Goal: Task Accomplishment & Management: Use online tool/utility

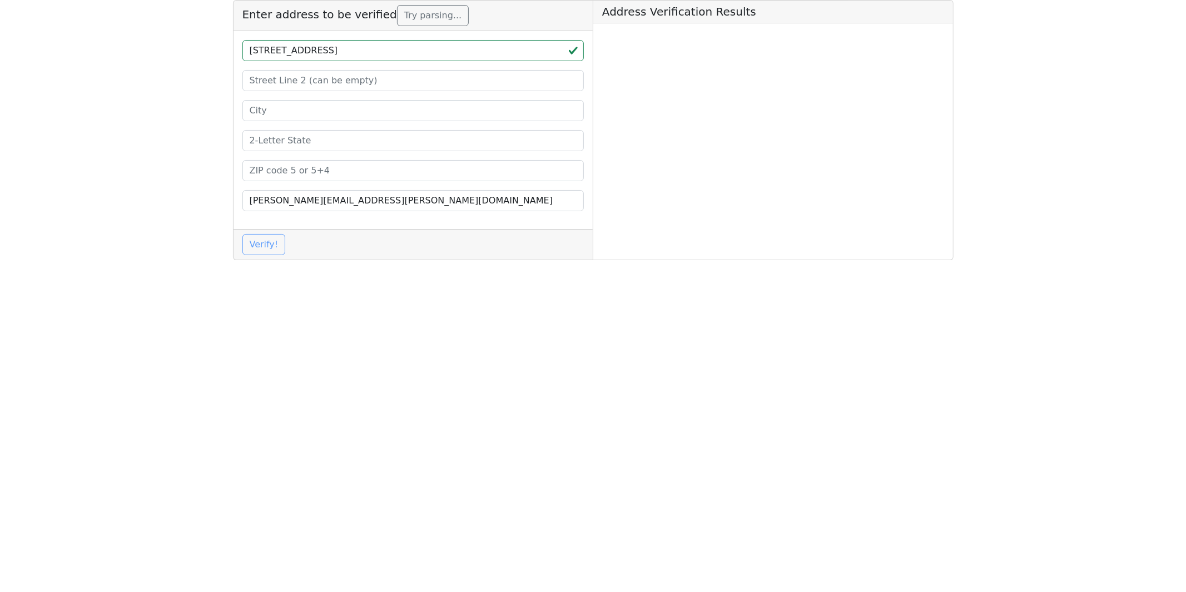
click at [402, 51] on input "[STREET_ADDRESS]" at bounding box center [413, 50] width 342 height 21
click at [276, 146] on input at bounding box center [413, 140] width 342 height 21
click at [420, 47] on input "[STREET_ADDRESS]" at bounding box center [413, 50] width 342 height 21
click at [352, 52] on input "[STREET_ADDRESS]" at bounding box center [413, 50] width 342 height 21
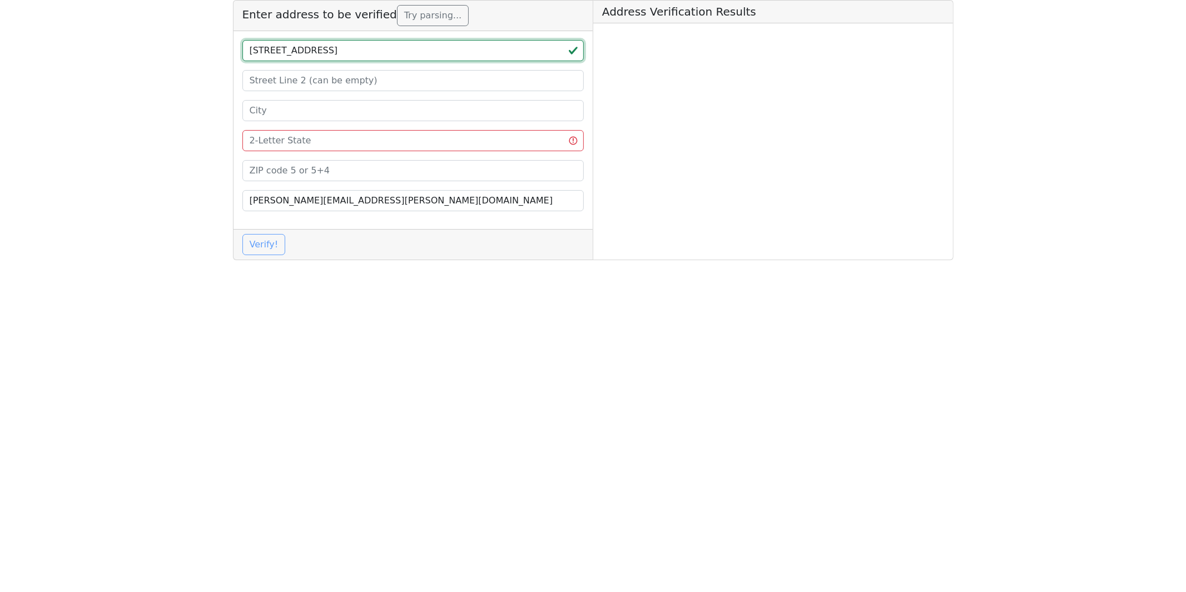
click at [352, 52] on input "[STREET_ADDRESS]" at bounding box center [413, 50] width 342 height 21
paste input "[GEOGRAPHIC_DATA]"
click at [374, 54] on input "[STREET_ADDRESS]" at bounding box center [413, 50] width 342 height 21
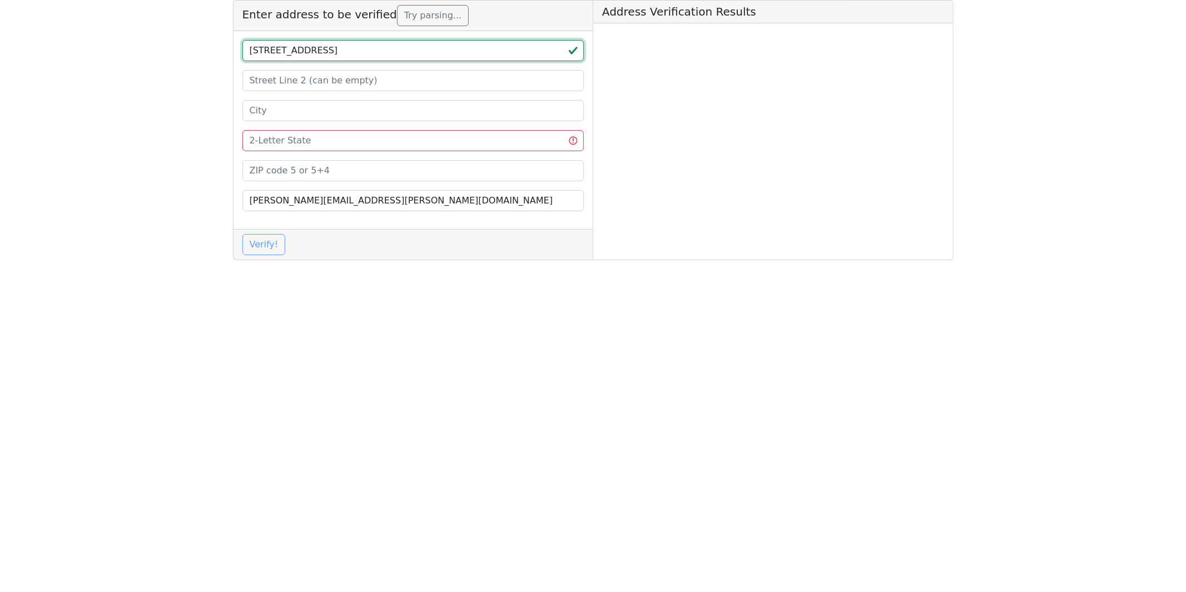
click at [374, 54] on input "[STREET_ADDRESS]" at bounding box center [413, 50] width 342 height 21
type input "[STREET_ADDRESS]"
click at [291, 177] on input at bounding box center [413, 170] width 342 height 21
paste input "79905"
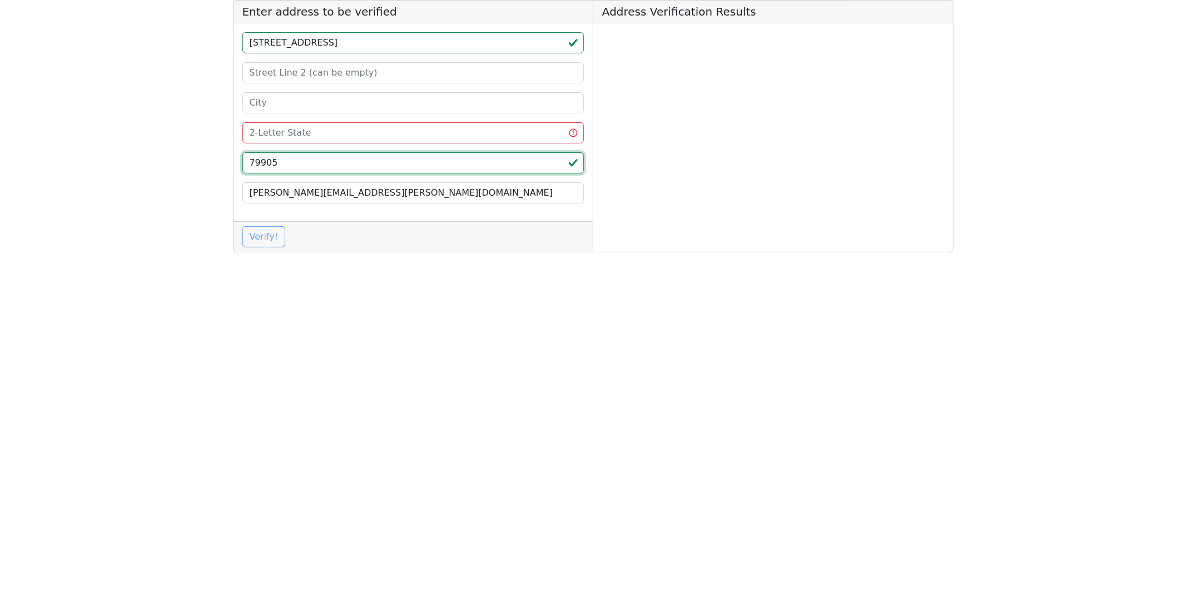
type input "79905"
click at [353, 41] on input "[STREET_ADDRESS]" at bounding box center [413, 42] width 342 height 21
type input "[STREET_ADDRESS],"
click at [276, 105] on input at bounding box center [413, 102] width 342 height 21
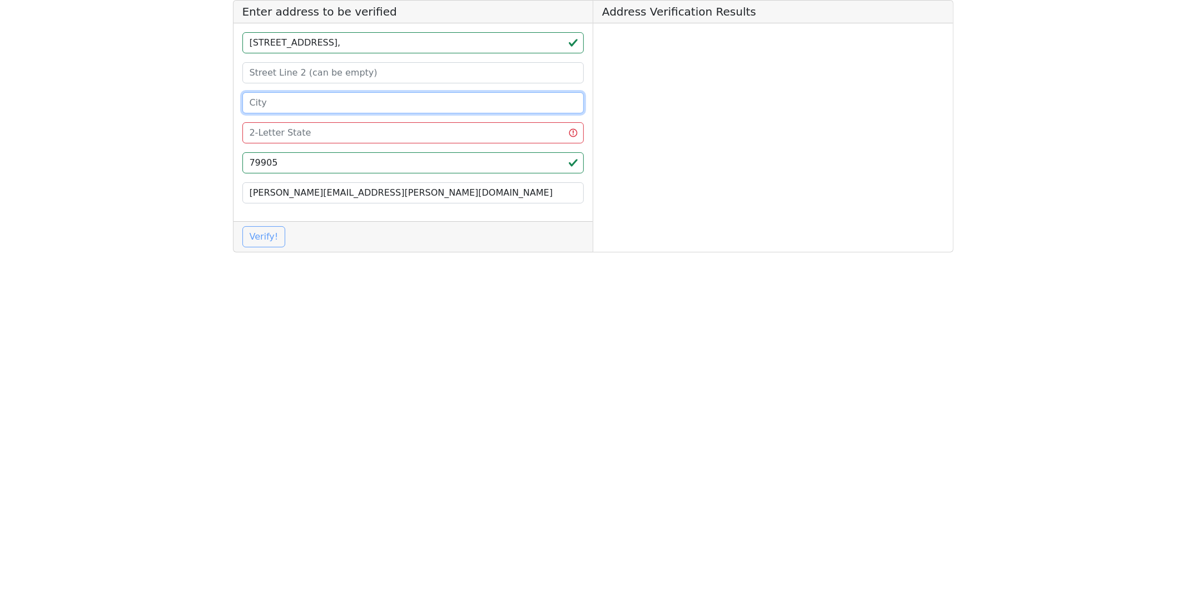
paste input "[GEOGRAPHIC_DATA]"
type input "[GEOGRAPHIC_DATA]"
drag, startPoint x: 318, startPoint y: 42, endPoint x: 344, endPoint y: 42, distance: 25.6
click at [344, 42] on input "[STREET_ADDRESS]," at bounding box center [413, 42] width 342 height 21
type input "[STREET_ADDRESS],"
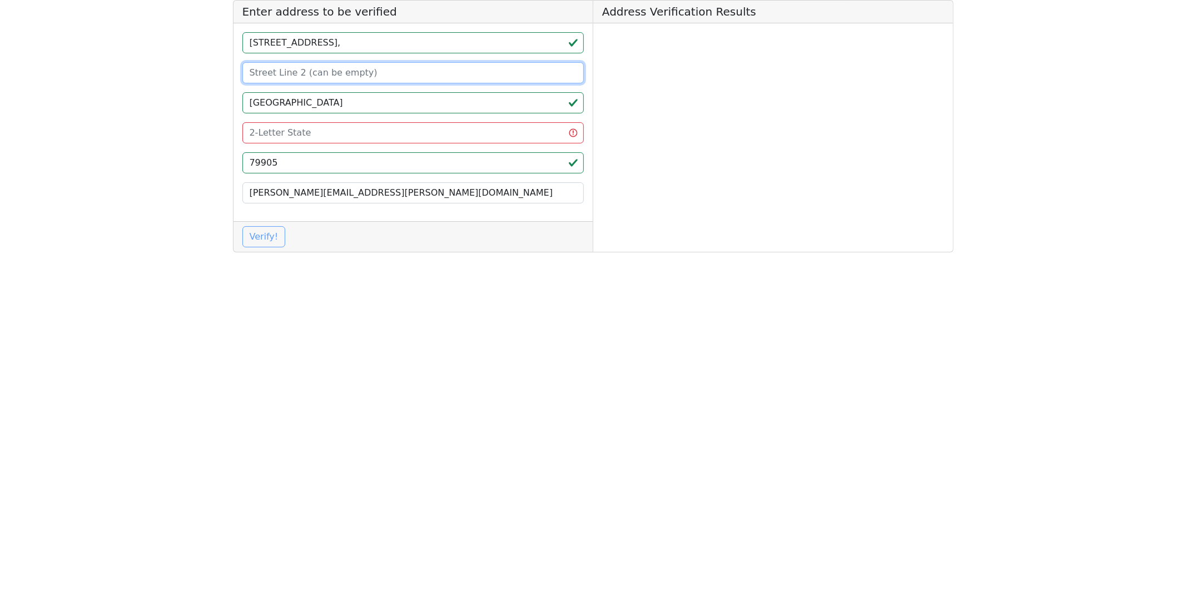
click at [285, 71] on input at bounding box center [413, 72] width 342 height 21
click at [301, 101] on input "[GEOGRAPHIC_DATA]" at bounding box center [413, 102] width 342 height 21
click at [284, 104] on input "[GEOGRAPHIC_DATA]" at bounding box center [413, 102] width 342 height 21
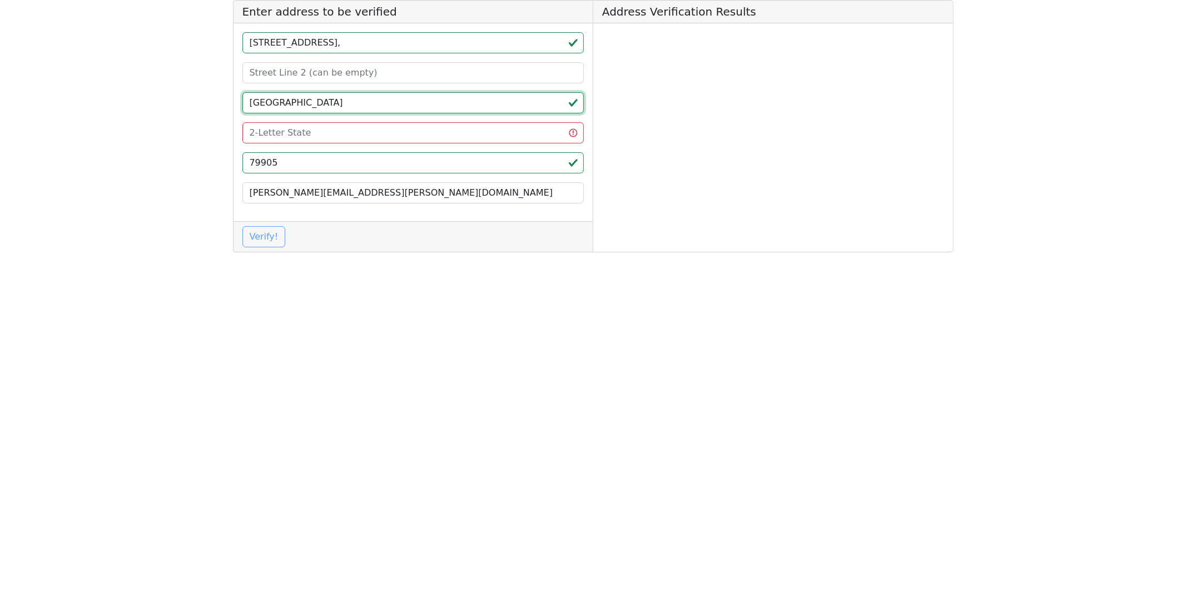
paste input "[GEOGRAPHIC_DATA]"
type input "[GEOGRAPHIC_DATA]"
click at [291, 128] on input at bounding box center [413, 132] width 342 height 21
type input "[GEOGRAPHIC_DATA]"
click at [339, 46] on input "[STREET_ADDRESS]," at bounding box center [413, 42] width 342 height 21
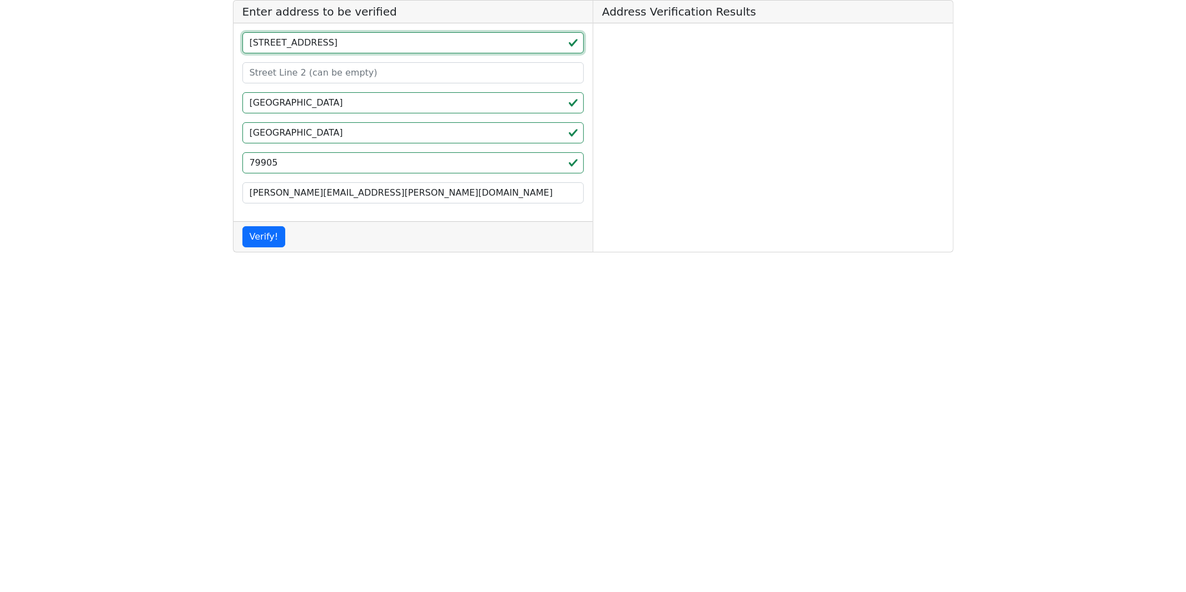
type input "[STREET_ADDRESS]"
click at [266, 235] on button "Verify!" at bounding box center [263, 236] width 43 height 21
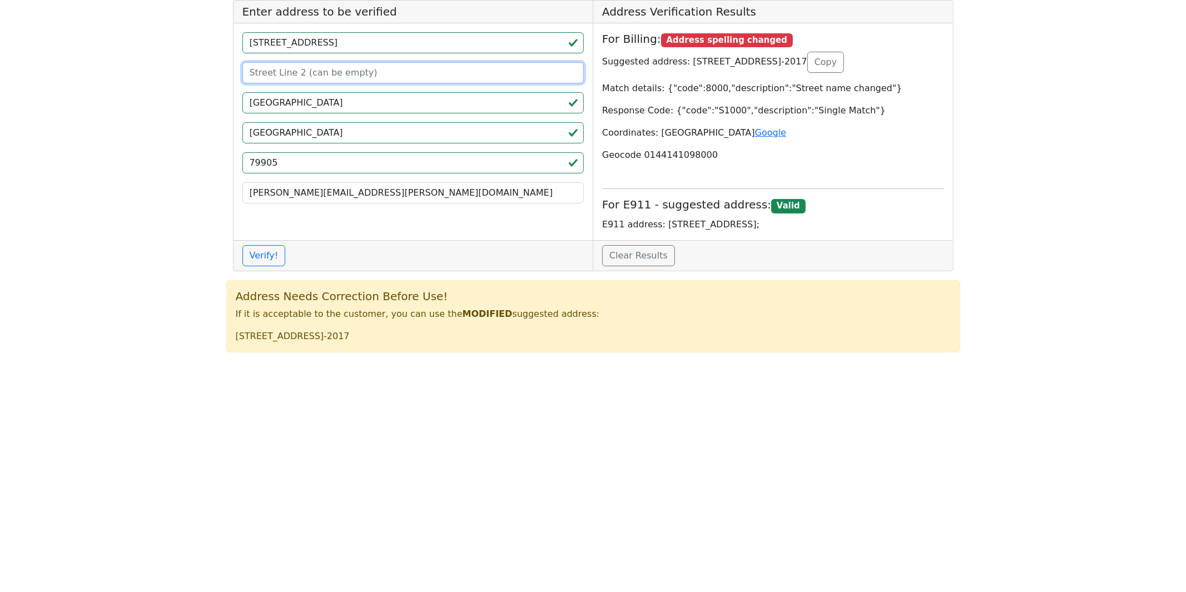
click at [316, 71] on input at bounding box center [413, 72] width 342 height 21
type input "Suite A"
click at [257, 246] on button "Verify!" at bounding box center [263, 255] width 43 height 21
click at [671, 225] on p "E911 address: [STREET_ADDRESS];" at bounding box center [773, 224] width 342 height 13
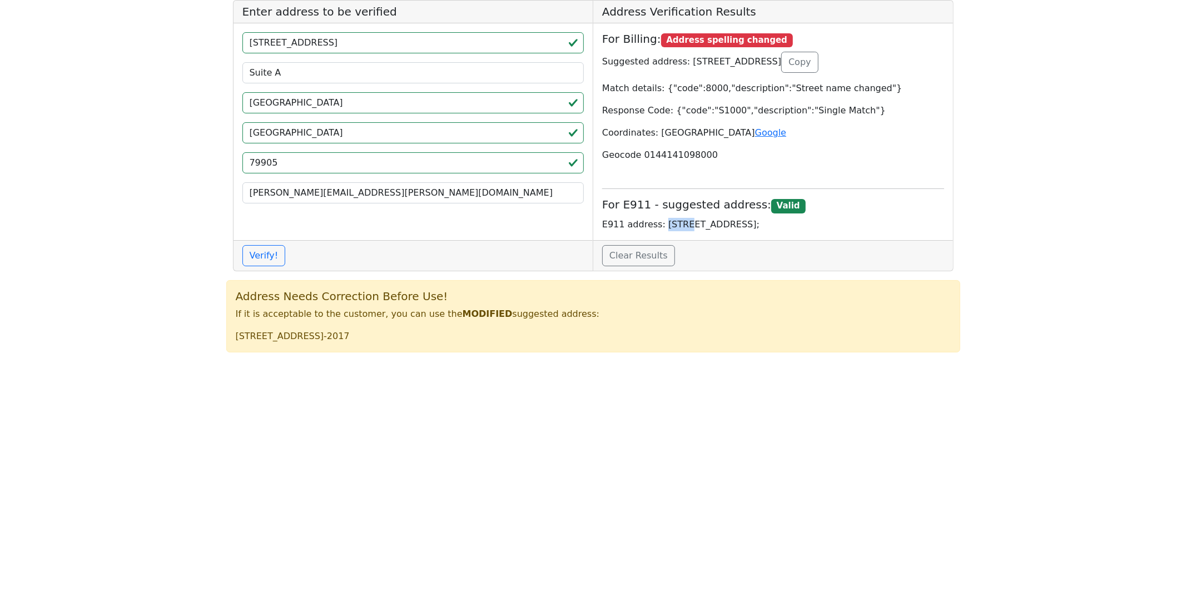
click at [840, 221] on p "E911 address: [STREET_ADDRESS];" at bounding box center [773, 224] width 342 height 13
copy p "[STREET_ADDRESS]"
